Goal: Task Accomplishment & Management: Manage account settings

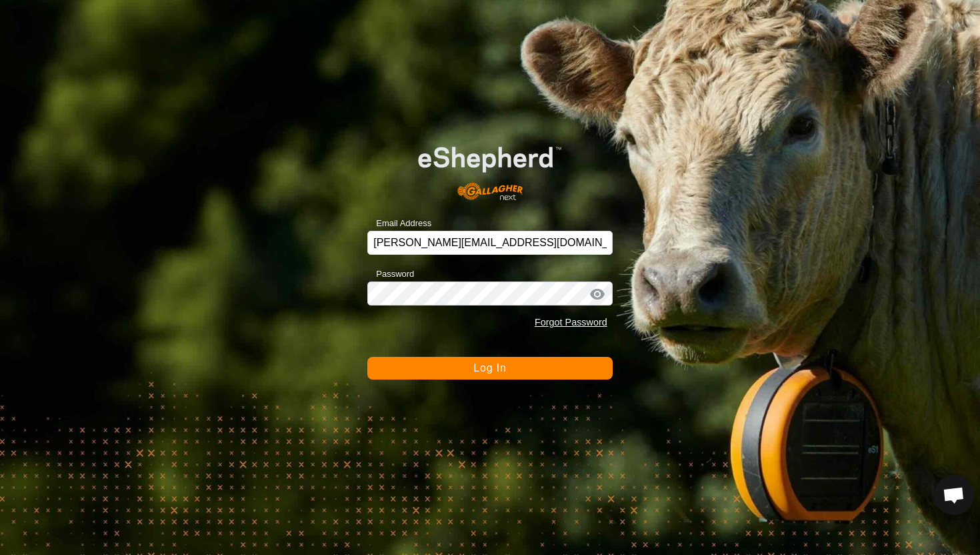
click at [544, 377] on button "Log In" at bounding box center [489, 368] width 245 height 23
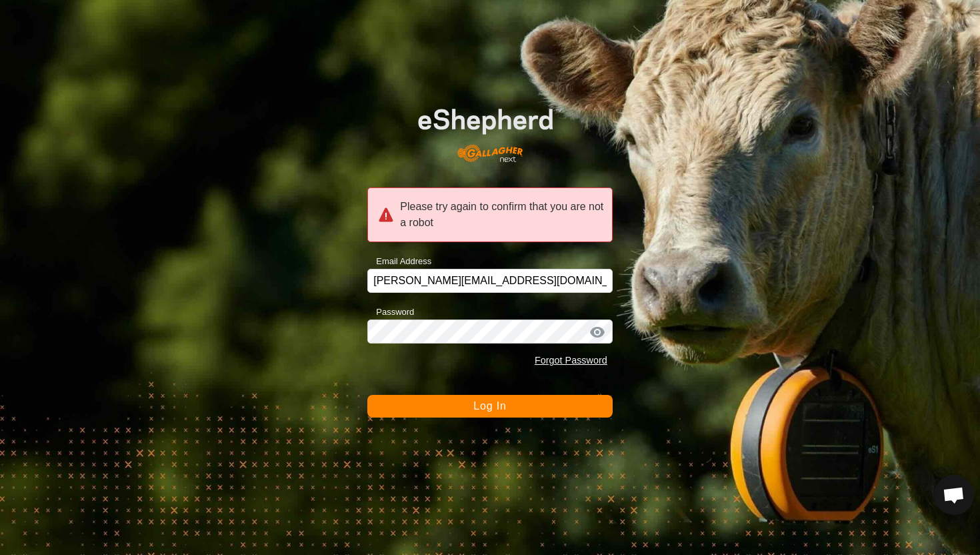
click at [541, 407] on button "Log In" at bounding box center [489, 406] width 245 height 23
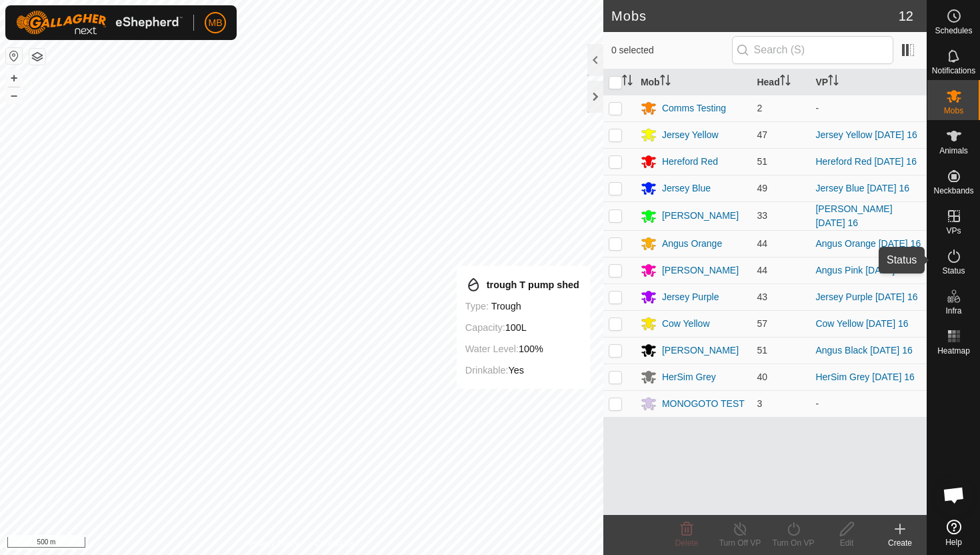
click at [954, 257] on icon at bounding box center [954, 256] width 16 height 16
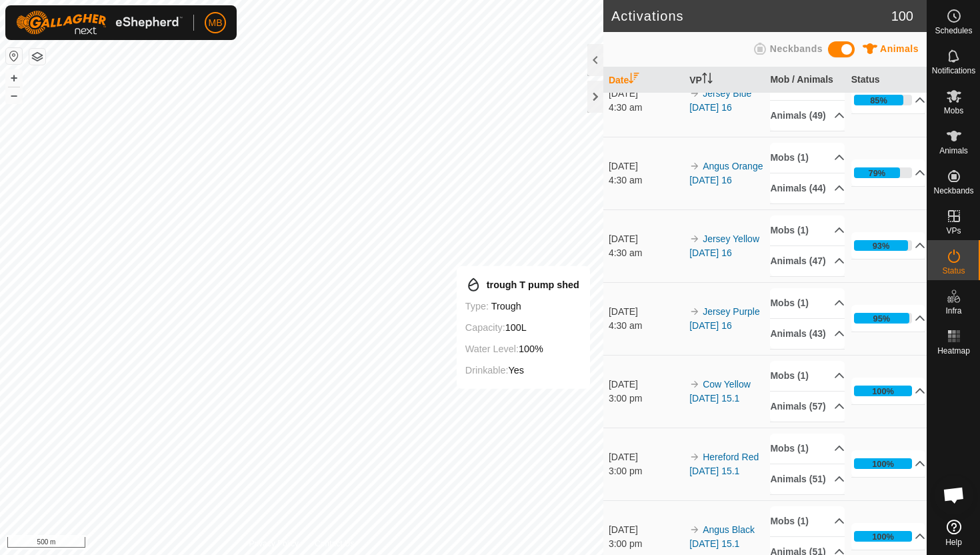
scroll to position [468, 0]
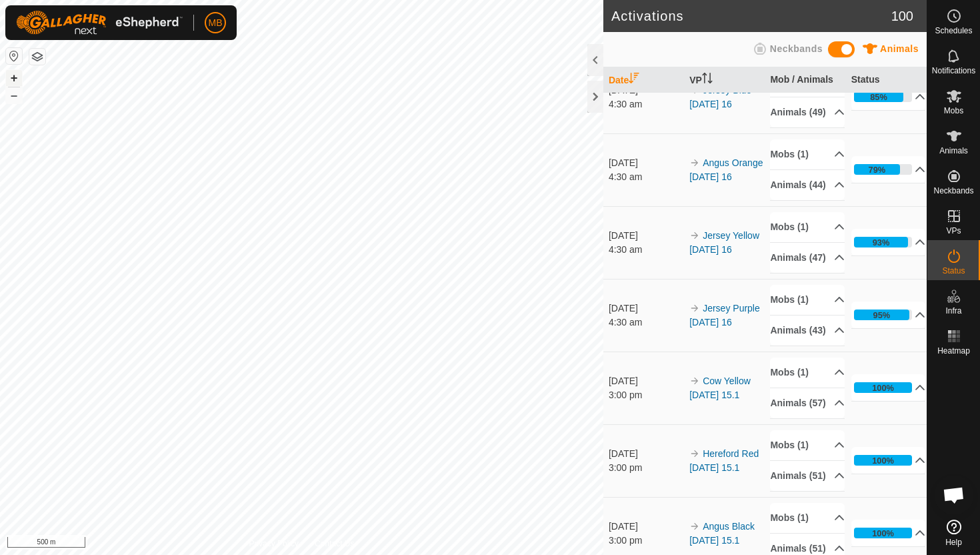
click at [12, 80] on button "+" at bounding box center [14, 78] width 16 height 16
click at [191, 20] on div "MB Schedules Notifications Mobs Animals Neckbands VPs Status Infra Heatmap Help…" at bounding box center [490, 277] width 980 height 555
click at [13, 73] on button "+" at bounding box center [14, 78] width 16 height 16
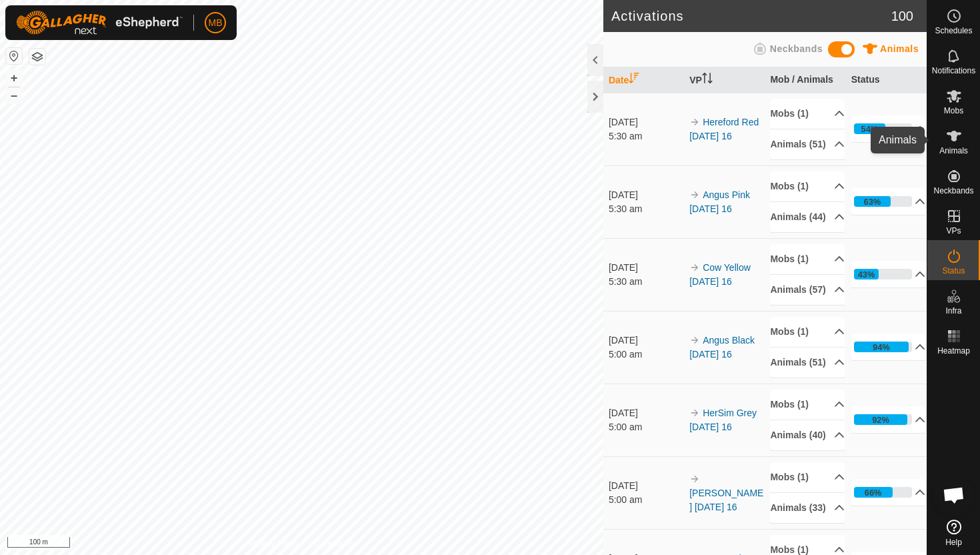
click at [957, 133] on icon at bounding box center [954, 136] width 15 height 11
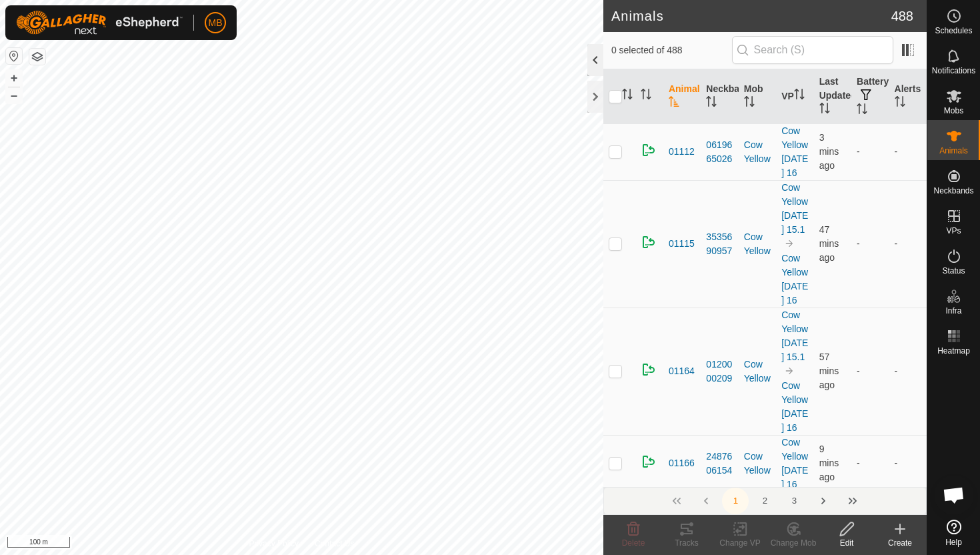
click at [594, 49] on div at bounding box center [595, 60] width 16 height 32
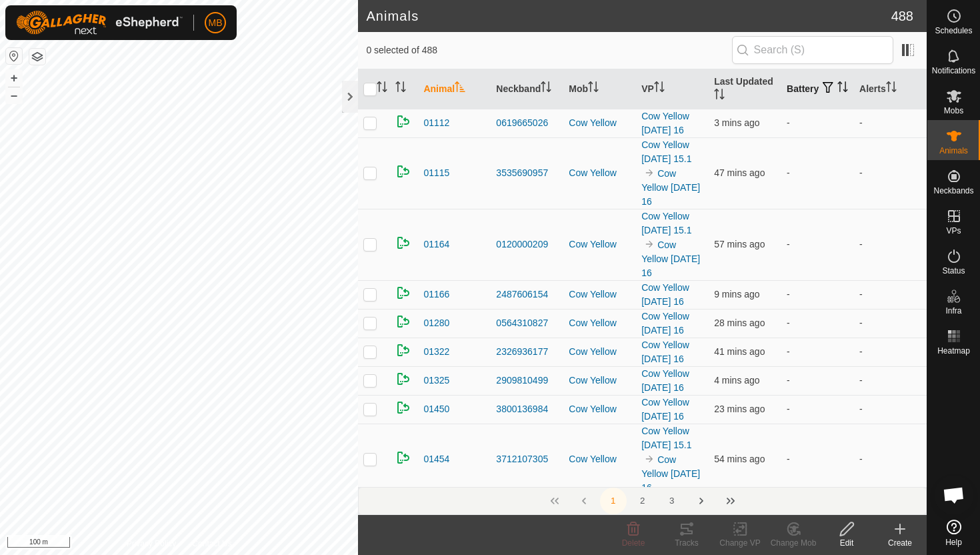
click at [838, 92] on icon "Activate to sort" at bounding box center [843, 86] width 11 height 11
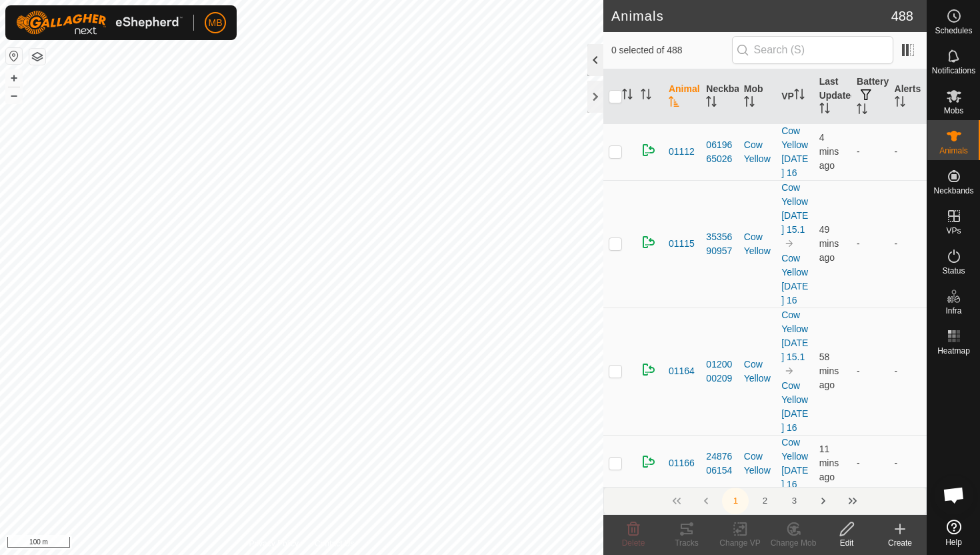
click at [595, 59] on div at bounding box center [595, 60] width 16 height 32
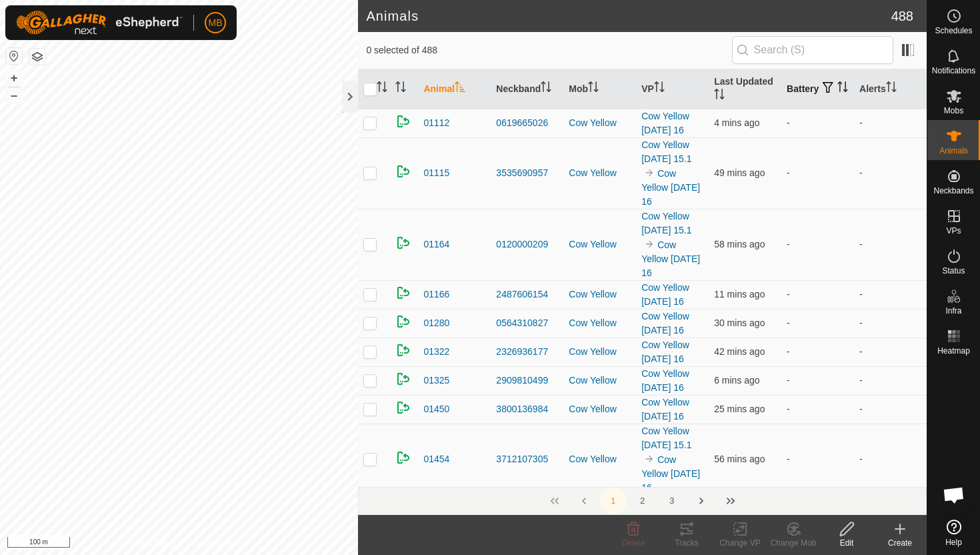
click at [838, 92] on icon "Activate to sort" at bounding box center [843, 86] width 11 height 11
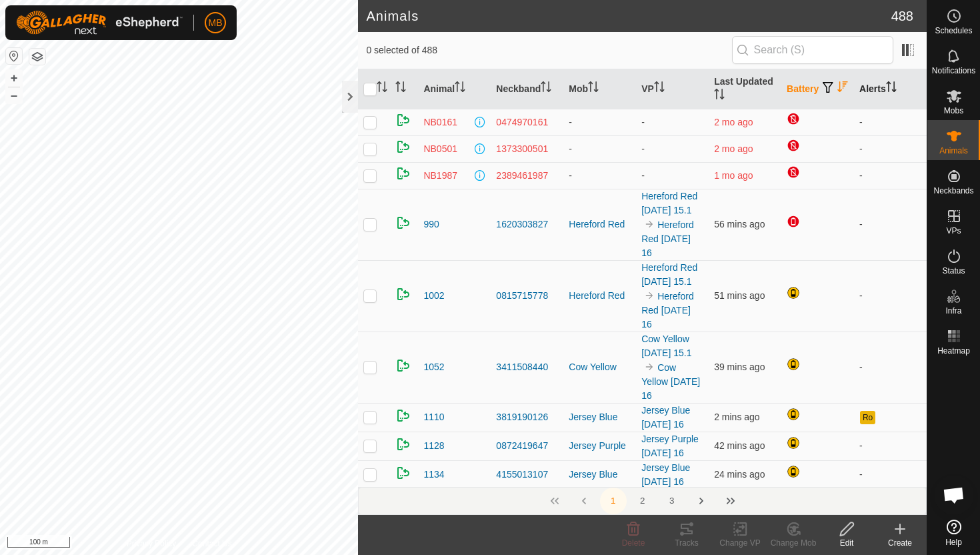
click at [893, 85] on icon "Activate to sort" at bounding box center [891, 86] width 11 height 11
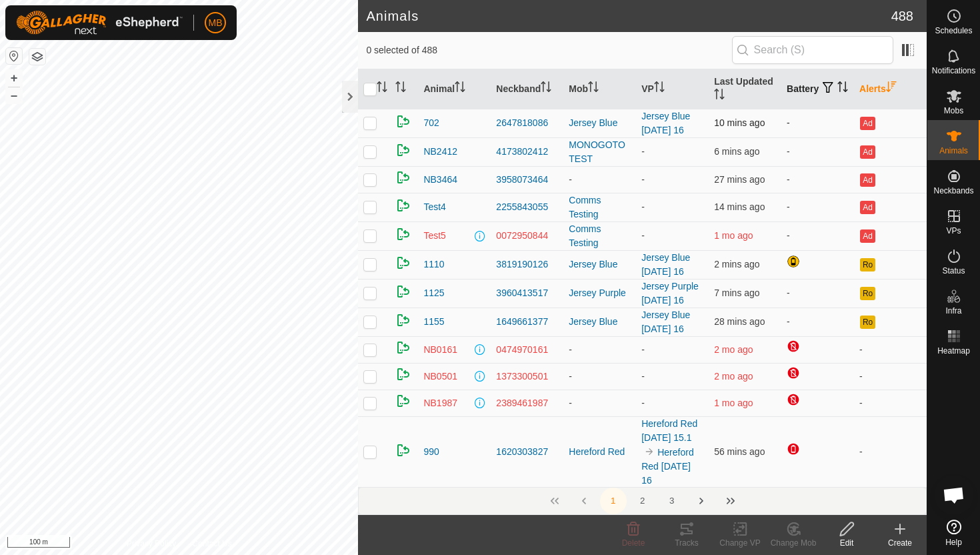
click at [373, 123] on p-checkbox at bounding box center [369, 122] width 13 height 11
checkbox input "false"
click at [838, 92] on icon "Activate to sort" at bounding box center [843, 86] width 11 height 11
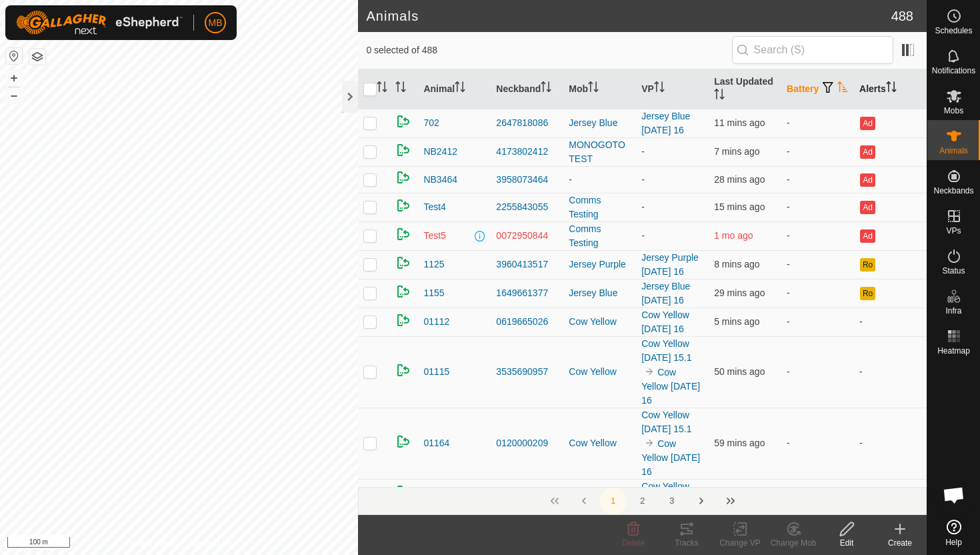
click at [838, 92] on icon "Activate to sort" at bounding box center [843, 86] width 11 height 11
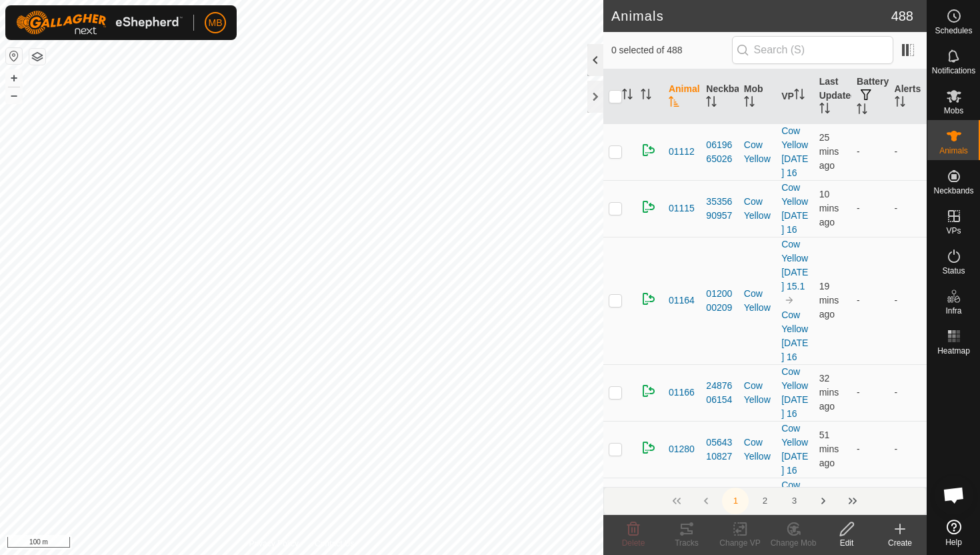
click at [593, 53] on div at bounding box center [595, 60] width 16 height 32
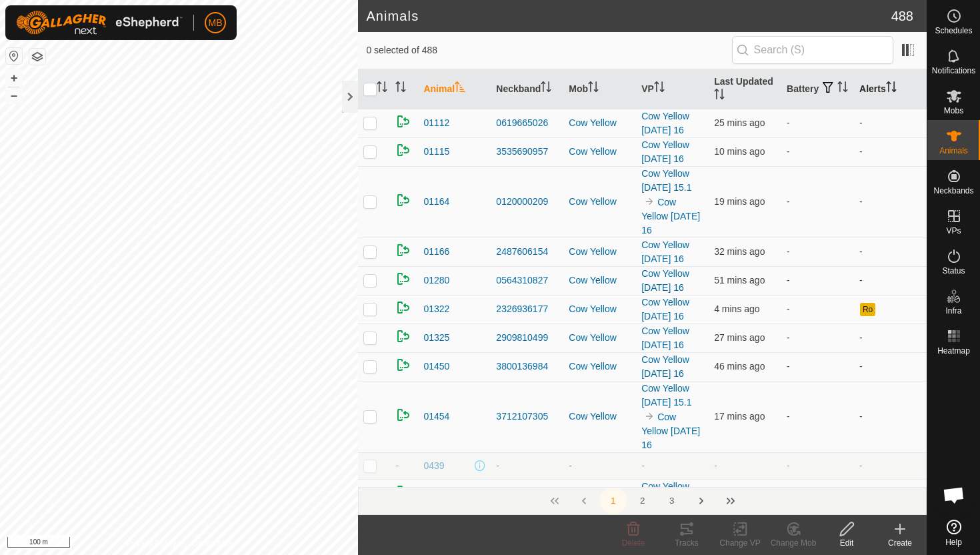
click at [894, 86] on icon "Activate to sort" at bounding box center [891, 86] width 11 height 11
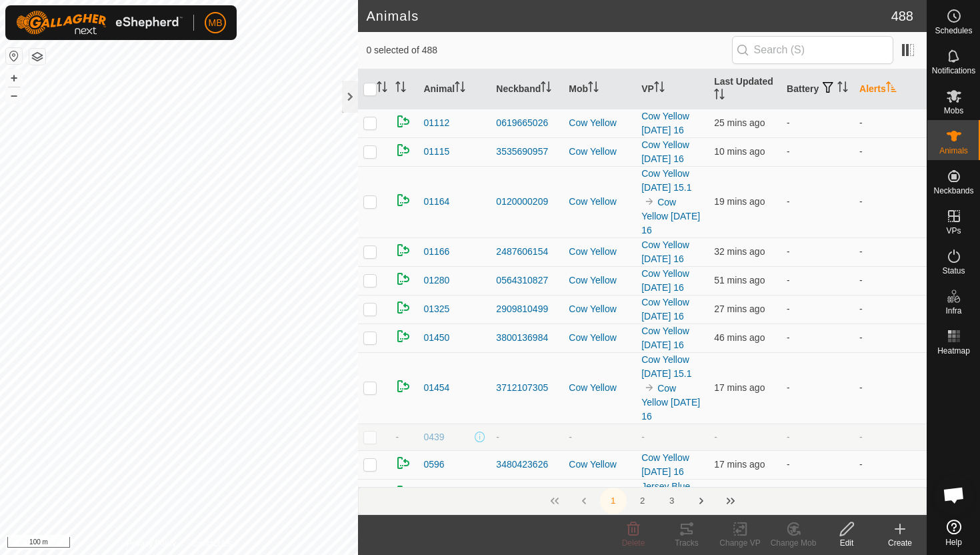
click at [894, 86] on icon "Activate to sort" at bounding box center [891, 86] width 11 height 11
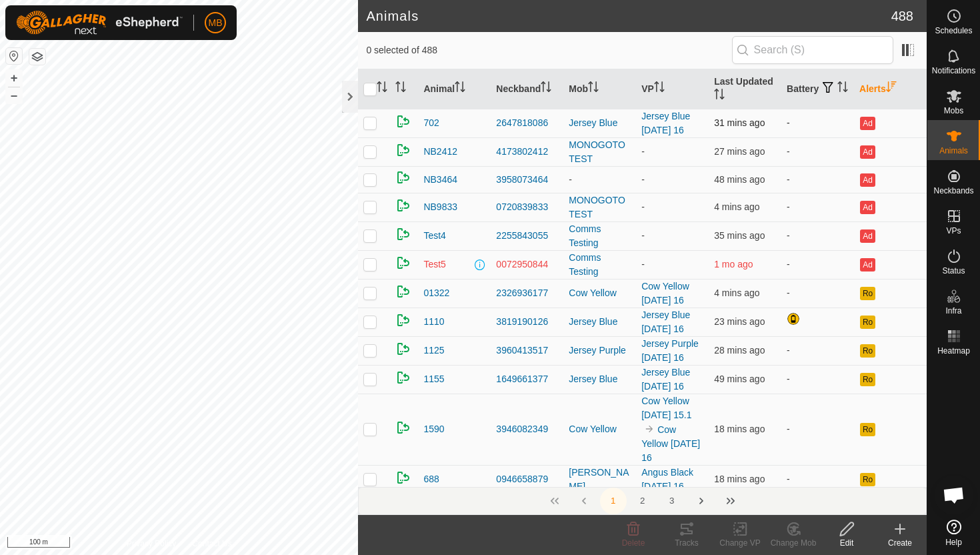
click at [372, 122] on p-checkbox at bounding box center [369, 122] width 13 height 11
checkbox input "false"
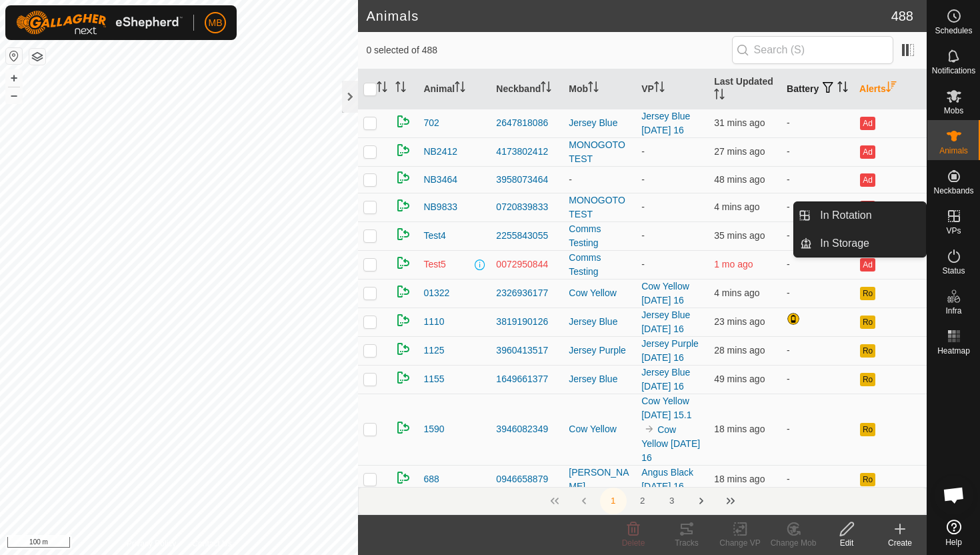
click at [838, 89] on icon "Activate to sort" at bounding box center [843, 86] width 11 height 11
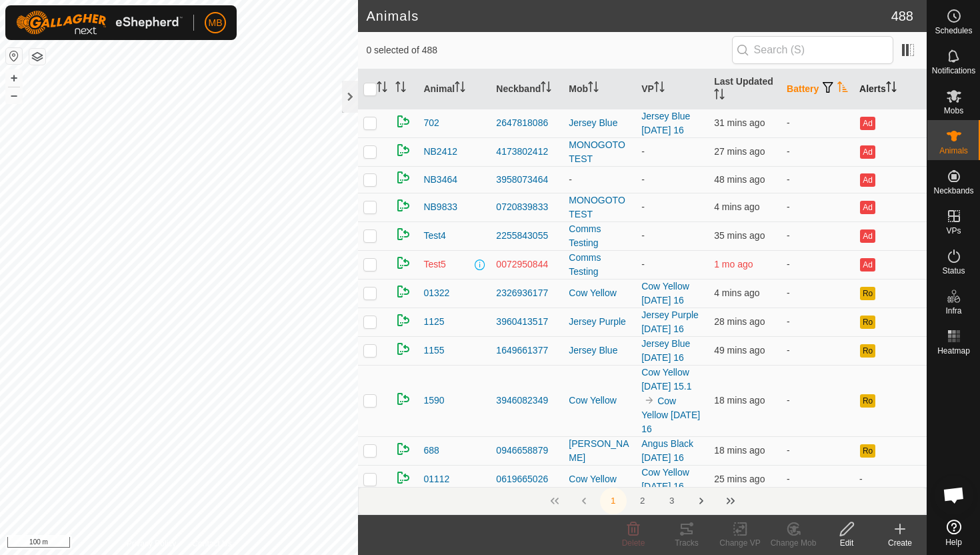
click at [838, 89] on icon "Activate to sort" at bounding box center [843, 86] width 11 height 11
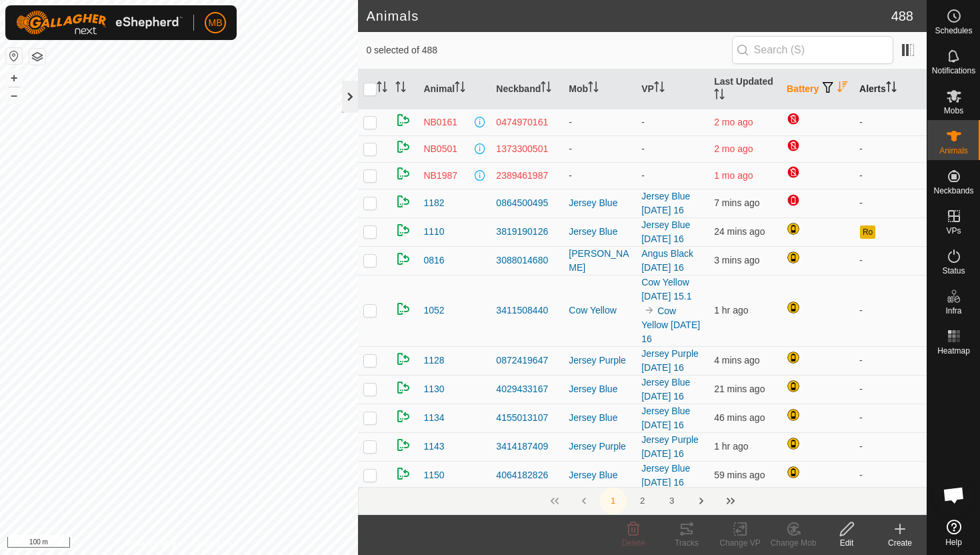
click at [352, 95] on div at bounding box center [350, 97] width 16 height 32
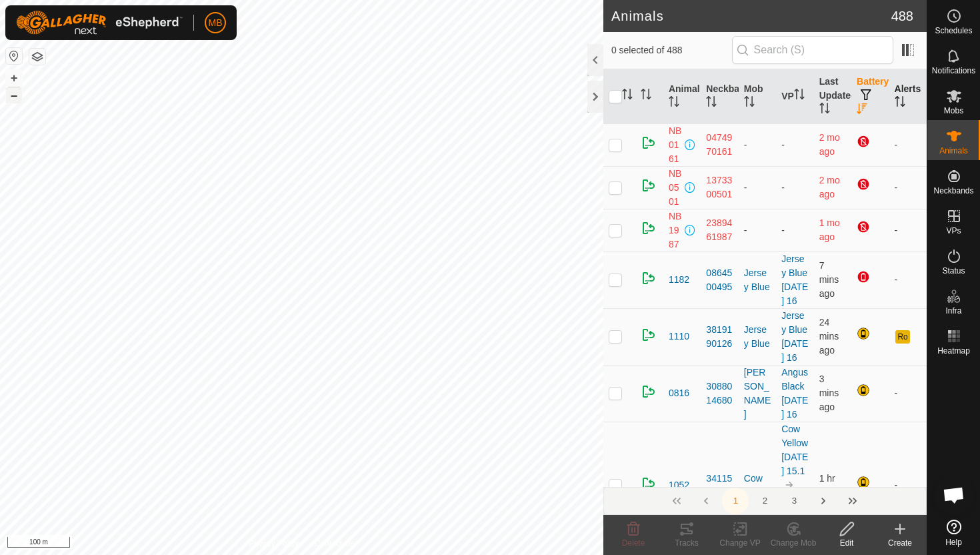
click at [17, 97] on button "–" at bounding box center [14, 95] width 16 height 16
click at [13, 100] on button "–" at bounding box center [14, 95] width 16 height 16
click at [592, 53] on div at bounding box center [595, 60] width 16 height 32
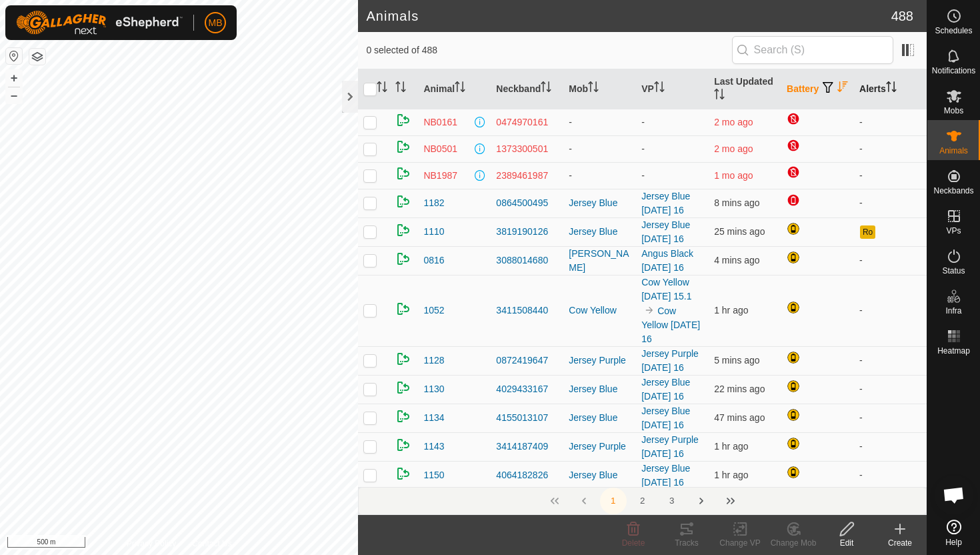
click at [838, 92] on icon "Activate to sort" at bounding box center [843, 86] width 11 height 11
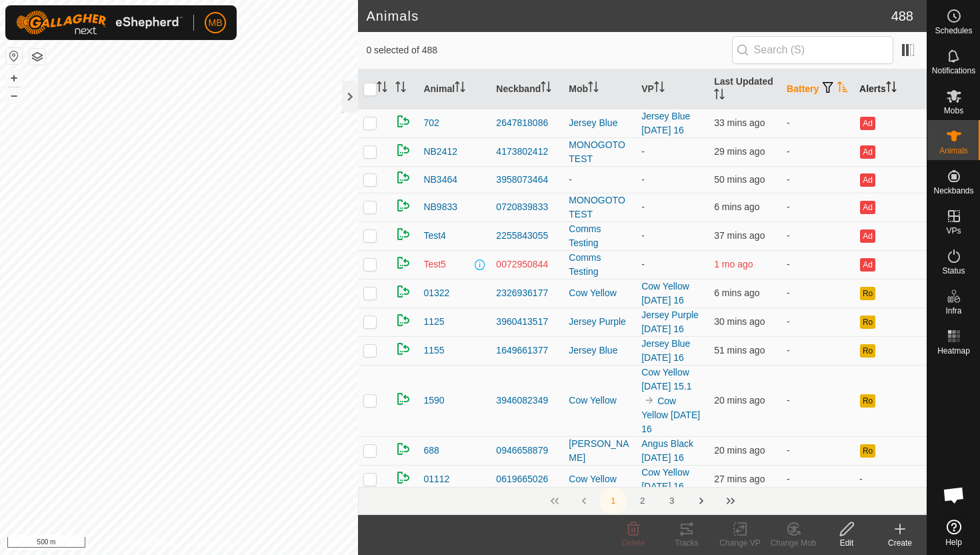
click at [838, 92] on icon "Activate to sort" at bounding box center [843, 86] width 11 height 11
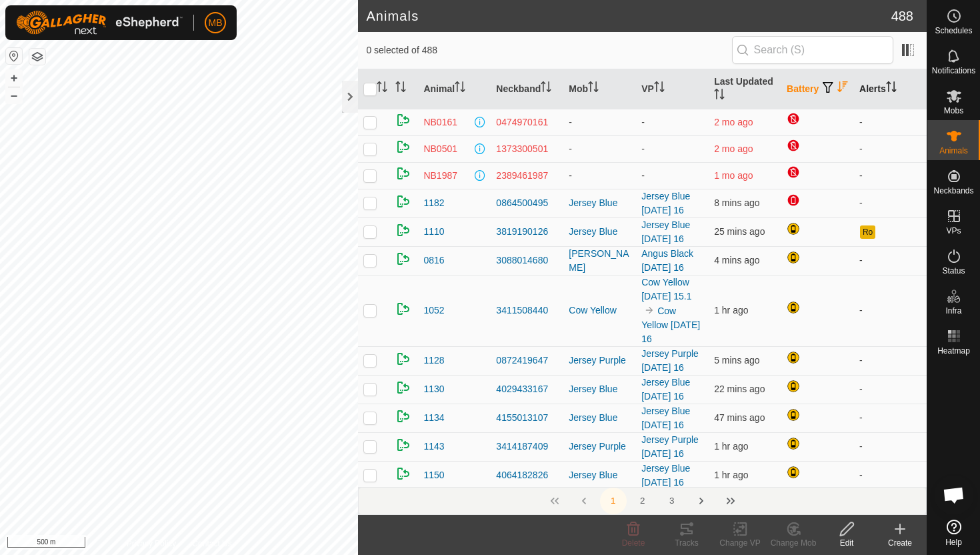
click at [894, 85] on icon "Activate to sort" at bounding box center [891, 86] width 11 height 11
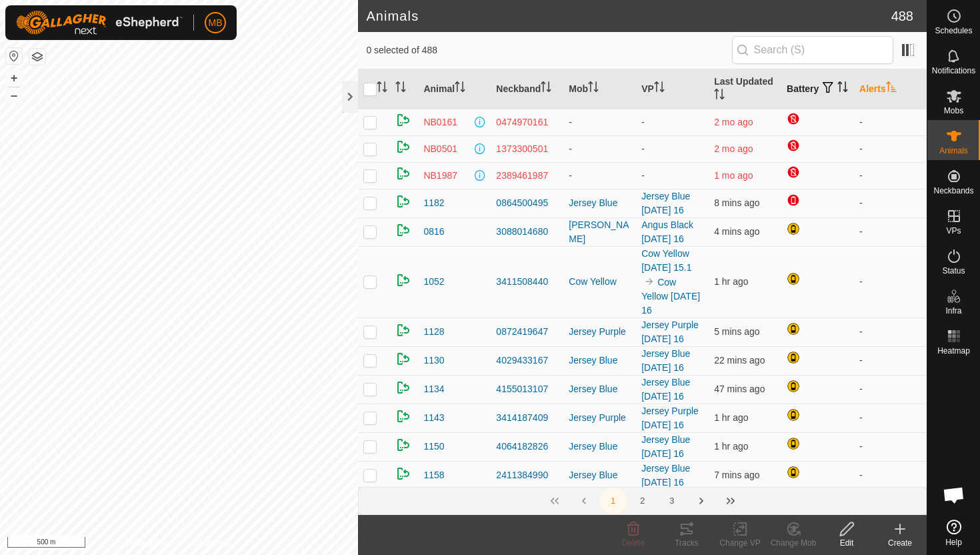
click at [894, 85] on icon "Activate to sort" at bounding box center [891, 86] width 10 height 11
